Goal: Transaction & Acquisition: Purchase product/service

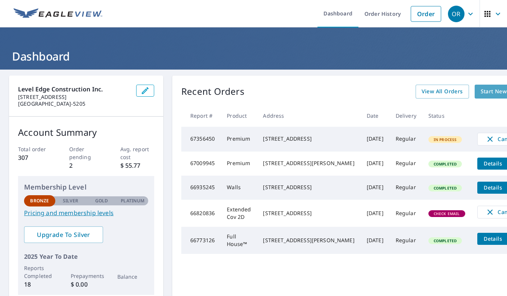
click at [481, 88] on span "Start New Order" at bounding box center [503, 91] width 44 height 9
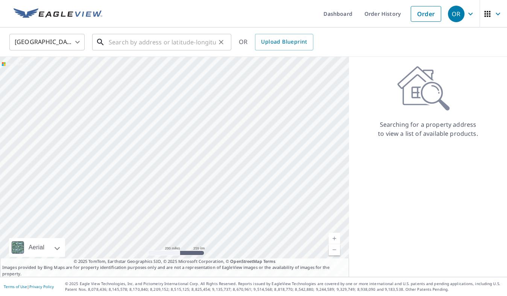
click at [124, 44] on input "text" at bounding box center [162, 42] width 107 height 21
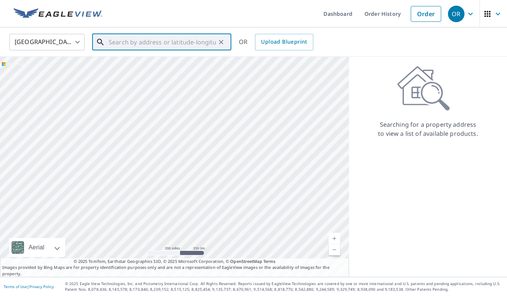
paste input "W2144 [STREET_ADDRESS]"
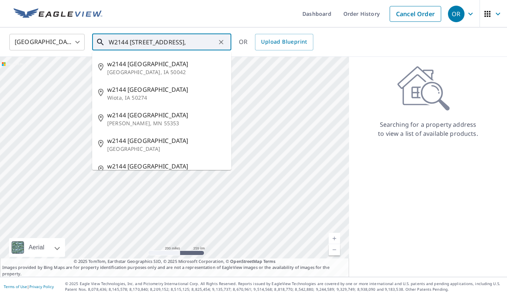
click at [178, 38] on input "W2144 [STREET_ADDRESS]," at bounding box center [162, 42] width 107 height 21
paste input ", [GEOGRAPHIC_DATA]"
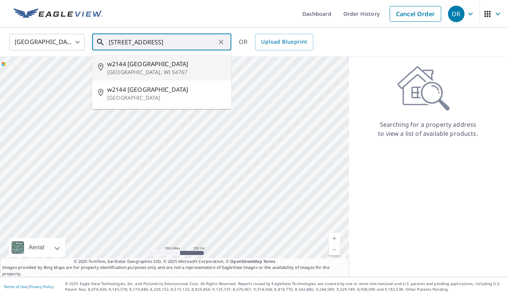
click at [135, 71] on p "[GEOGRAPHIC_DATA], WI 54767" at bounding box center [166, 72] width 118 height 8
type input "w2144 [STREET_ADDRESS][PERSON_NAME]"
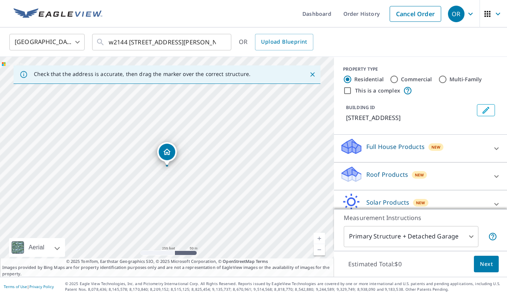
click at [316, 237] on link "Current Level 17, Zoom In" at bounding box center [319, 238] width 11 height 11
click at [316, 237] on link "Current Level 18, Zoom In" at bounding box center [319, 238] width 11 height 11
click at [318, 252] on link "Current Level 20, Zoom Out" at bounding box center [319, 249] width 11 height 11
click at [380, 174] on p "Roof Products" at bounding box center [387, 174] width 42 height 9
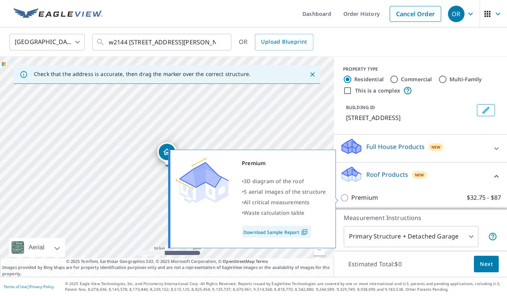
click at [363, 197] on p "Premium" at bounding box center [364, 197] width 27 height 9
click at [351, 197] on input "Premium $32.75 - $87" at bounding box center [345, 197] width 11 height 9
checkbox input "true"
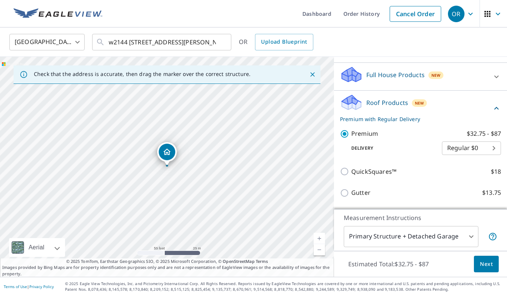
scroll to position [147, 0]
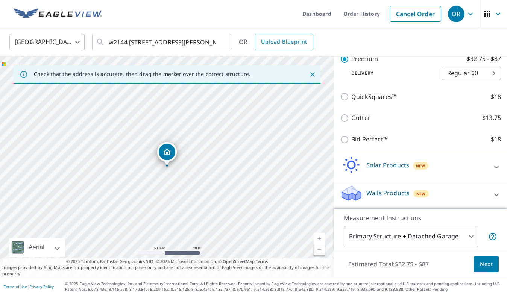
click at [498, 267] on button "Next" at bounding box center [486, 264] width 25 height 17
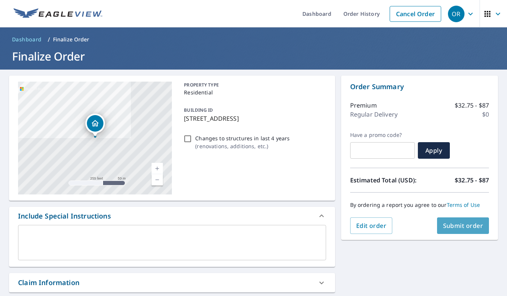
click at [466, 228] on span "Submit order" at bounding box center [463, 226] width 40 height 8
